Goal: Feedback & Contribution: Submit feedback/report problem

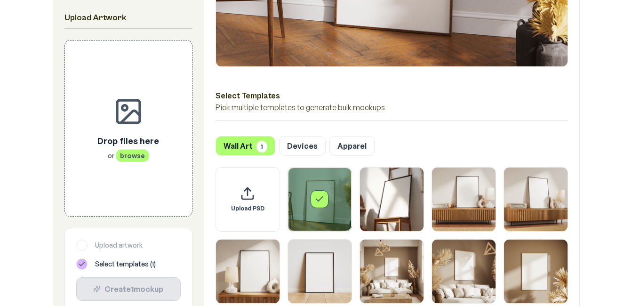
scroll to position [372, 0]
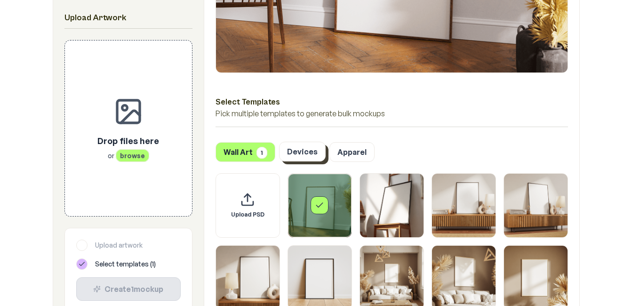
click at [291, 157] on button "Devices" at bounding box center [302, 152] width 47 height 20
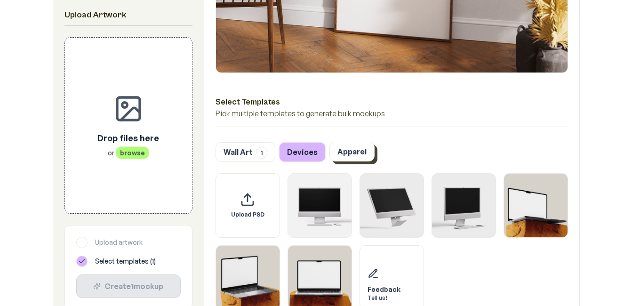
click at [361, 152] on button "Apparel" at bounding box center [351, 152] width 45 height 20
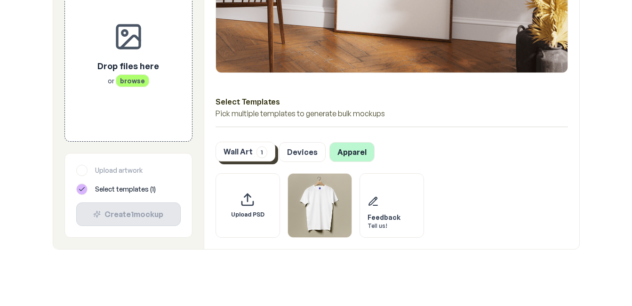
click at [233, 150] on button "Wall Art 1" at bounding box center [245, 152] width 60 height 20
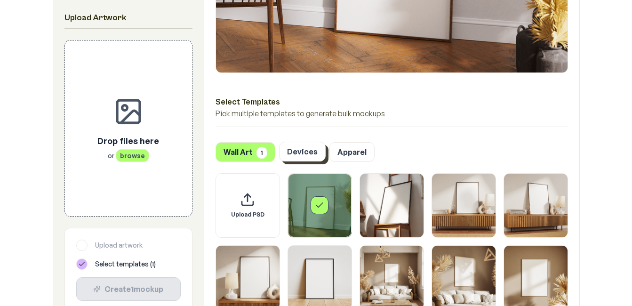
click at [297, 152] on button "Devices" at bounding box center [302, 152] width 47 height 20
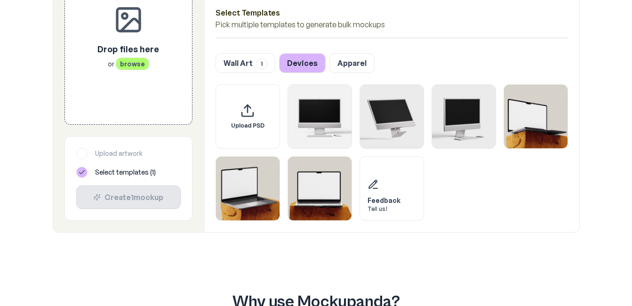
scroll to position [466, 0]
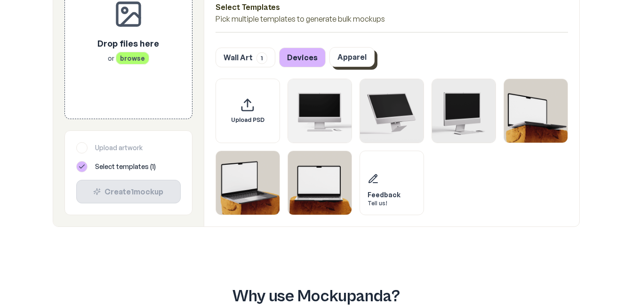
click at [350, 54] on button "Apparel" at bounding box center [351, 57] width 45 height 20
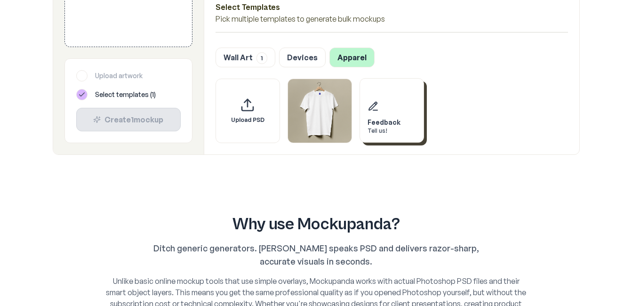
click at [398, 131] on div "Feedback Tell us!" at bounding box center [391, 110] width 64 height 64
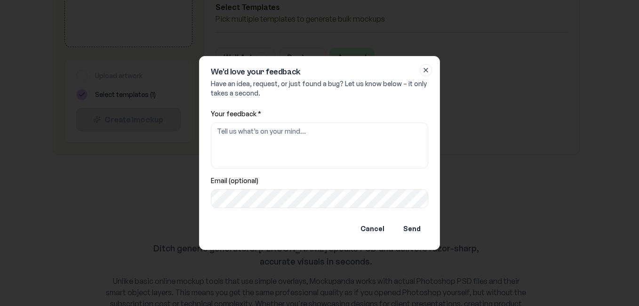
click at [305, 135] on textarea "Your feedback *" at bounding box center [319, 145] width 217 height 46
type textarea "a"
type textarea "a book on a table"
click at [414, 229] on button "Send" at bounding box center [412, 228] width 32 height 19
click at [422, 227] on button "Send" at bounding box center [412, 228] width 32 height 19
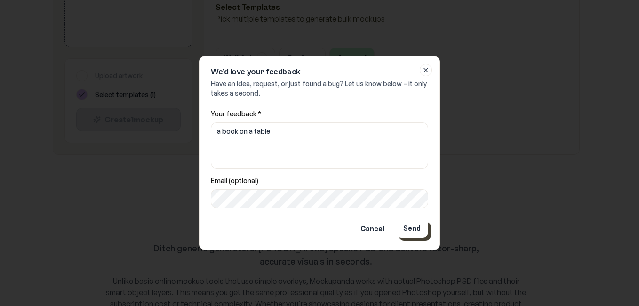
click at [406, 230] on button "Send" at bounding box center [412, 228] width 32 height 19
click at [406, 231] on button "Send" at bounding box center [412, 228] width 32 height 19
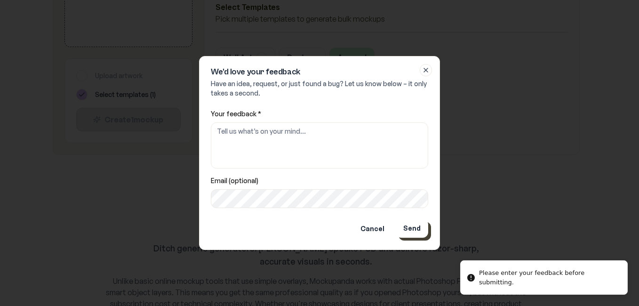
click at [406, 231] on button "Send" at bounding box center [412, 228] width 32 height 19
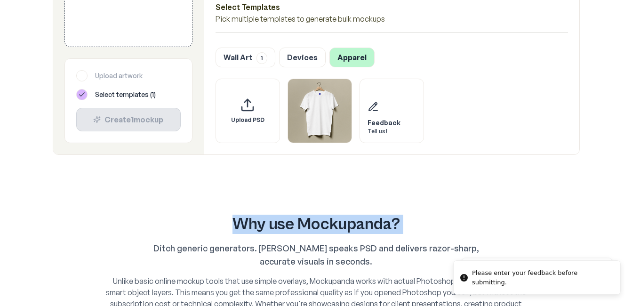
click at [406, 231] on h2 "Why use Mockupanda?" at bounding box center [316, 224] width 497 height 19
drag, startPoint x: 406, startPoint y: 231, endPoint x: 368, endPoint y: 179, distance: 64.6
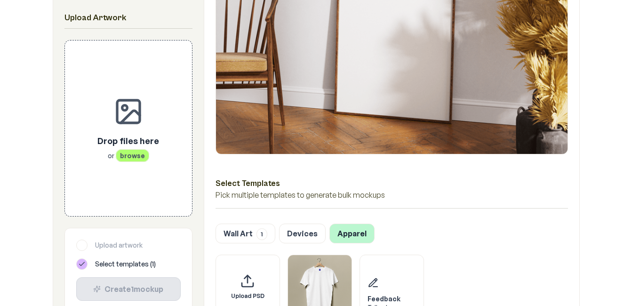
scroll to position [296, 0]
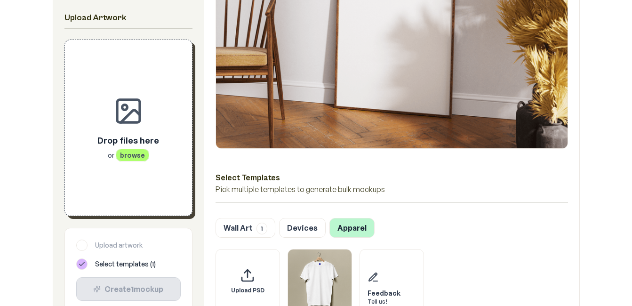
click at [139, 153] on span "browse" at bounding box center [132, 155] width 33 height 13
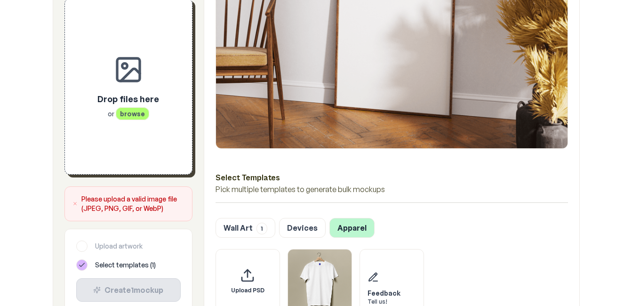
click at [141, 112] on span "browse" at bounding box center [132, 113] width 33 height 13
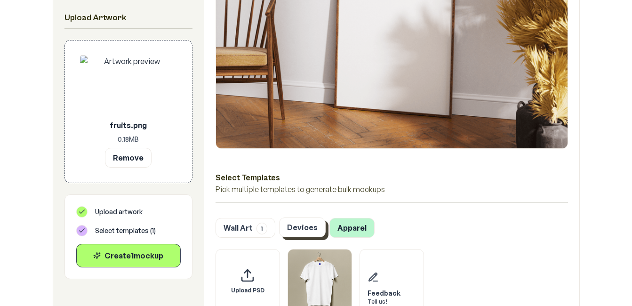
click at [304, 226] on button "Devices" at bounding box center [302, 227] width 47 height 20
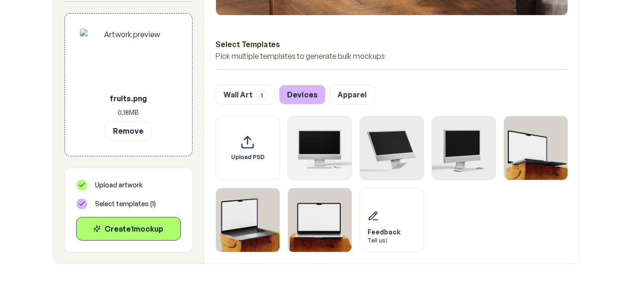
scroll to position [399, 0]
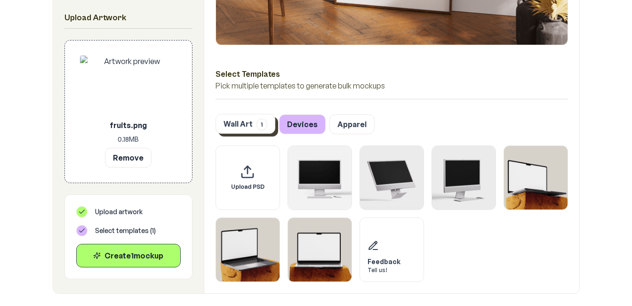
click at [235, 118] on button "Wall Art 1" at bounding box center [245, 124] width 60 height 20
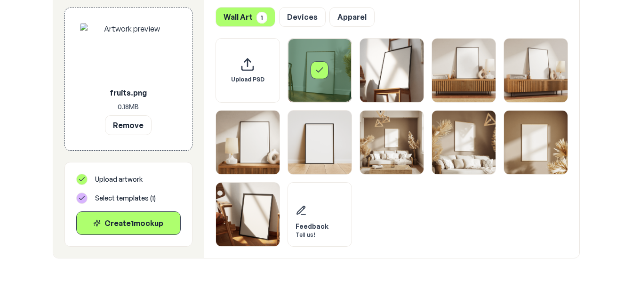
scroll to position [513, 0]
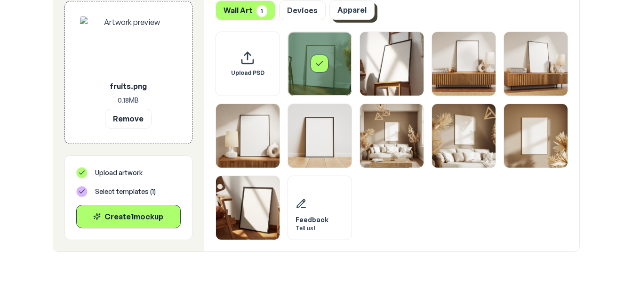
click at [355, 11] on button "Apparel" at bounding box center [351, 10] width 45 height 20
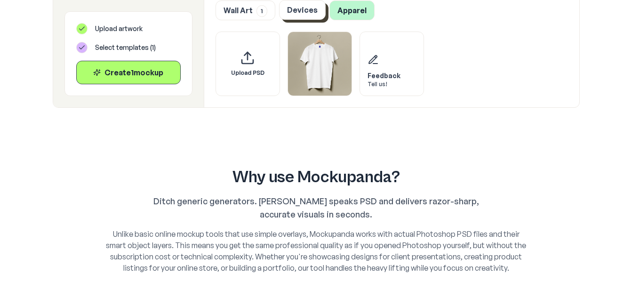
click at [301, 16] on button "Devices" at bounding box center [302, 10] width 47 height 20
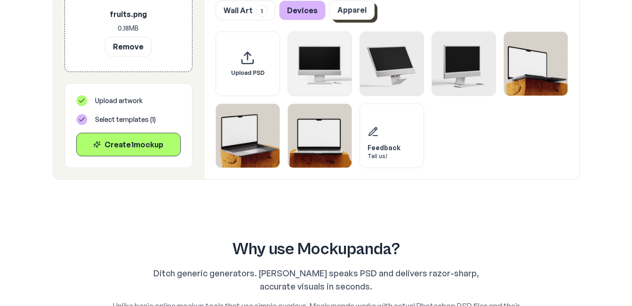
click at [353, 18] on button "Apparel" at bounding box center [351, 10] width 45 height 20
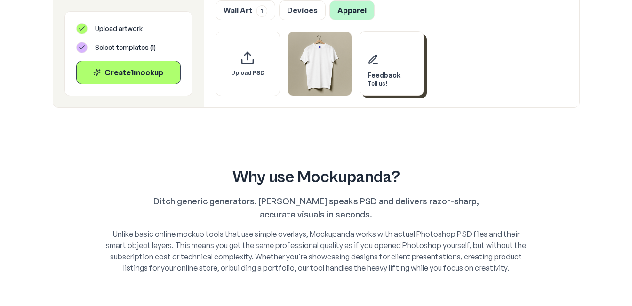
click at [404, 81] on div "Feedback Tell us!" at bounding box center [391, 63] width 64 height 64
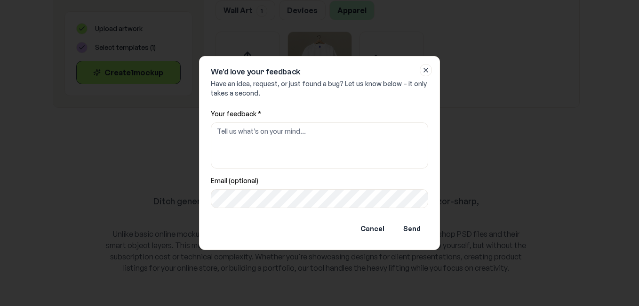
click at [224, 133] on textarea "Your feedback *" at bounding box center [319, 145] width 217 height 46
type textarea "book on a table"
click at [408, 230] on button "Send" at bounding box center [412, 228] width 32 height 19
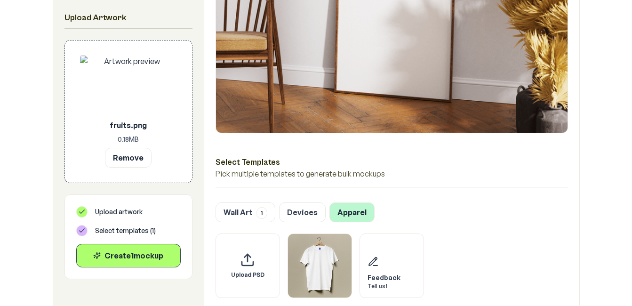
scroll to position [368, 0]
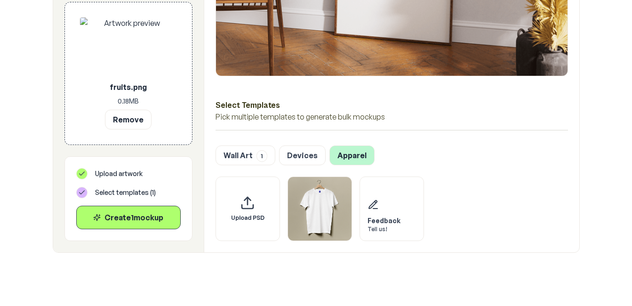
click at [83, 175] on icon at bounding box center [82, 174] width 8 height 8
click at [80, 191] on icon at bounding box center [82, 193] width 8 height 8
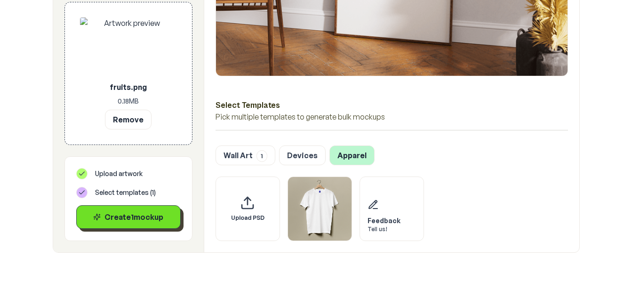
click at [108, 217] on div "Create 1 mockup" at bounding box center [128, 216] width 88 height 11
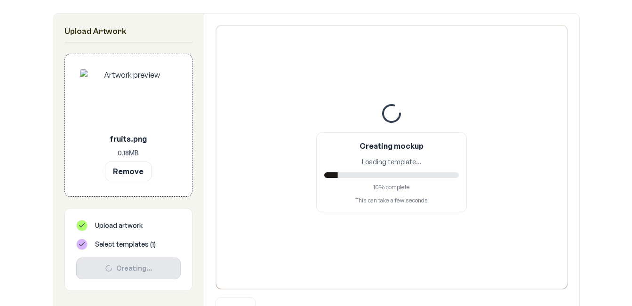
scroll to position [164, 0]
